Goal: Task Accomplishment & Management: Use online tool/utility

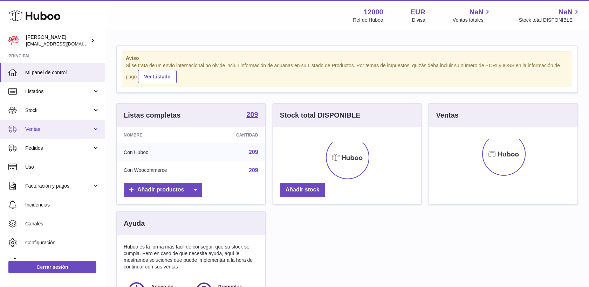
click at [44, 130] on span "Ventas" at bounding box center [58, 129] width 67 height 7
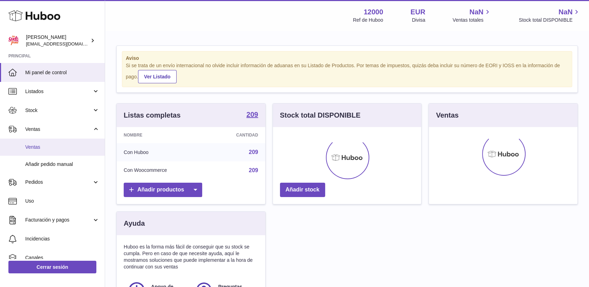
click at [43, 145] on span "Ventas" at bounding box center [62, 147] width 74 height 7
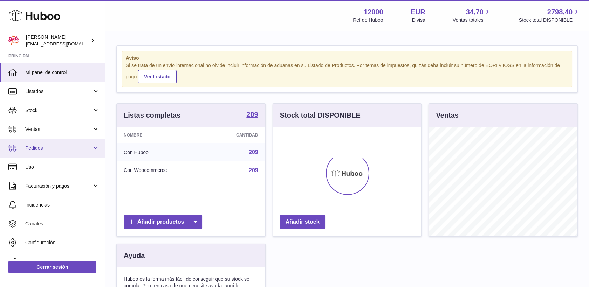
scroll to position [109, 149]
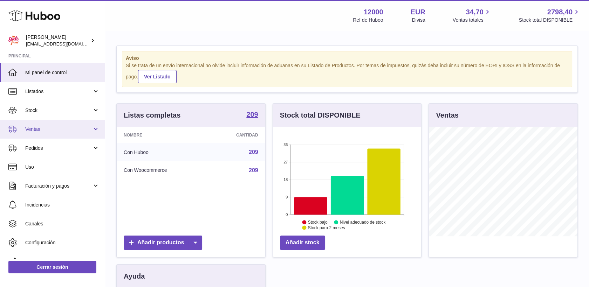
click at [35, 131] on span "Ventas" at bounding box center [58, 129] width 67 height 7
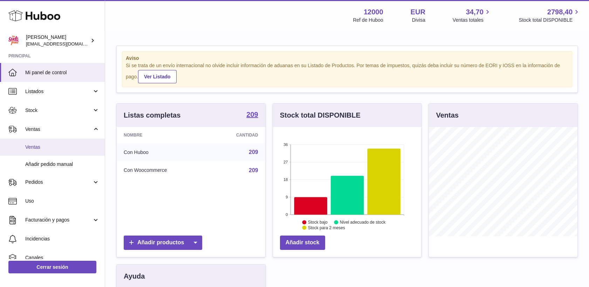
click at [42, 147] on span "Ventas" at bounding box center [62, 147] width 74 height 7
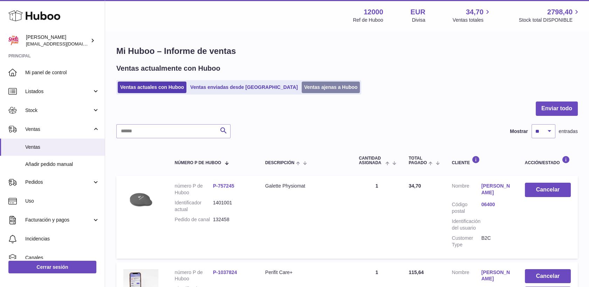
click at [302, 87] on link "Ventas ajenas a Huboo" at bounding box center [331, 88] width 59 height 12
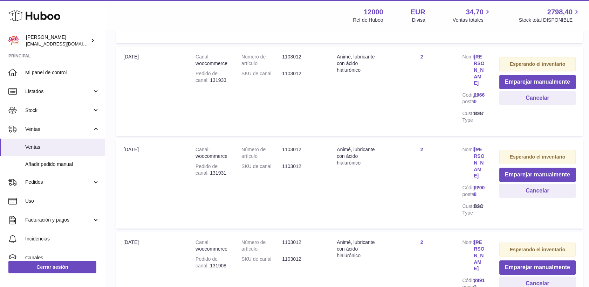
scroll to position [78, 0]
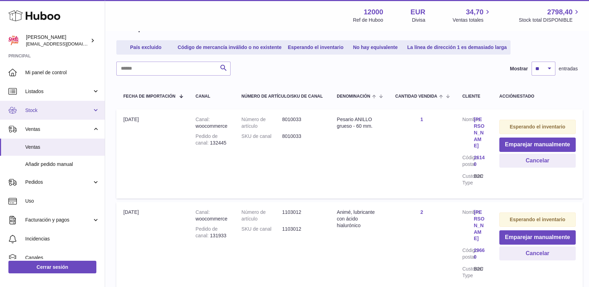
click at [42, 114] on link "Stock" at bounding box center [52, 110] width 105 height 19
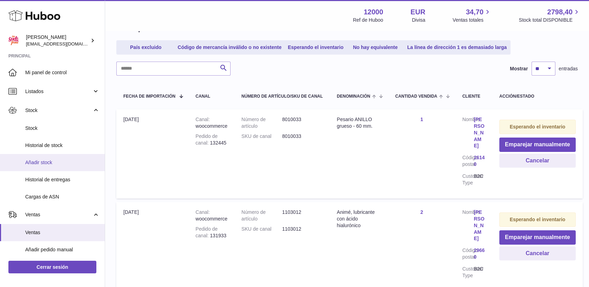
click at [45, 160] on span "Añadir stock" at bounding box center [62, 162] width 74 height 7
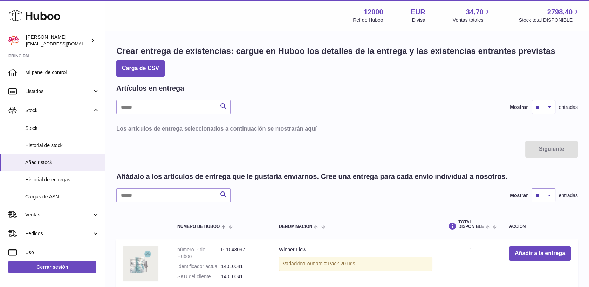
scroll to position [78, 0]
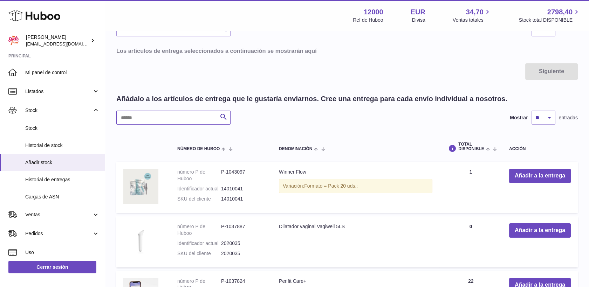
click at [189, 123] on input "text" at bounding box center [173, 118] width 114 height 14
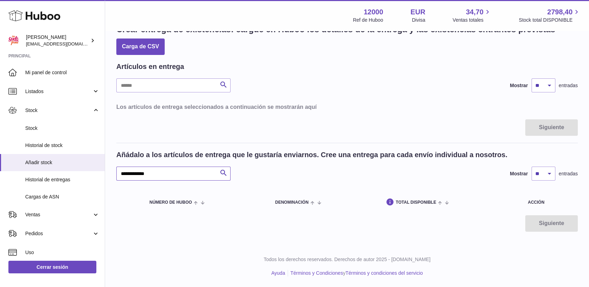
scroll to position [21, 0]
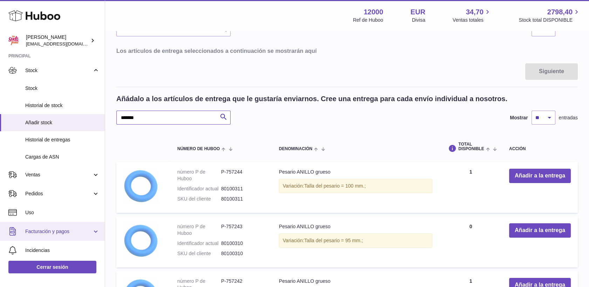
scroll to position [78, 0]
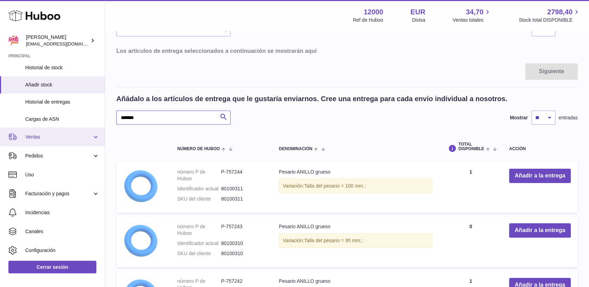
type input "******"
click at [35, 139] on span "Ventas" at bounding box center [58, 137] width 67 height 7
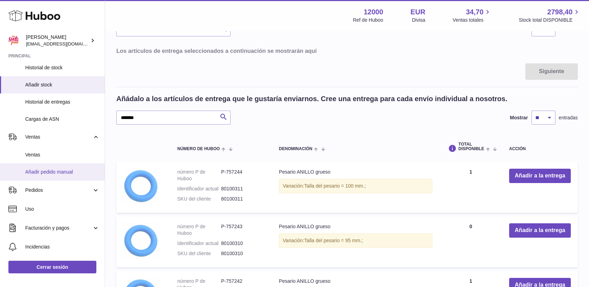
click at [53, 174] on span "Añadir pedido manual" at bounding box center [62, 172] width 74 height 7
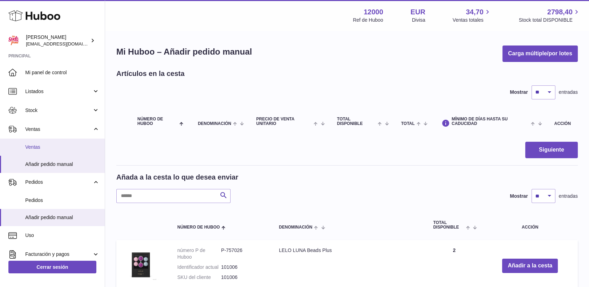
click at [50, 149] on span "Ventas" at bounding box center [62, 147] width 74 height 7
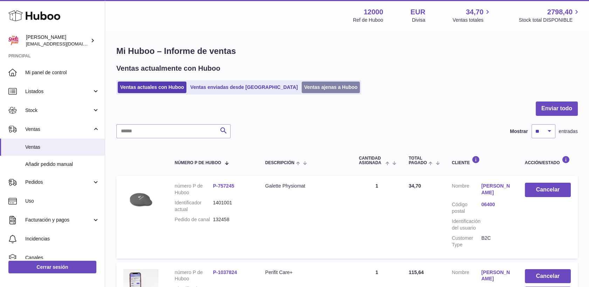
click at [302, 83] on link "Ventas ajenas a Huboo" at bounding box center [331, 88] width 59 height 12
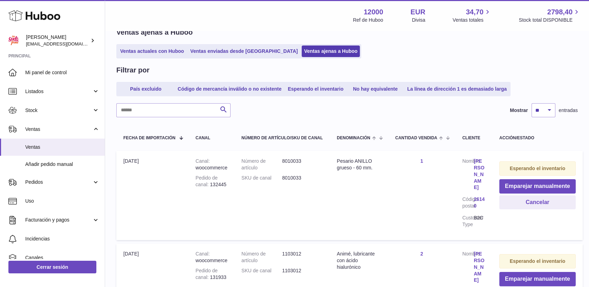
scroll to position [78, 0]
